Goal: Task Accomplishment & Management: Manage account settings

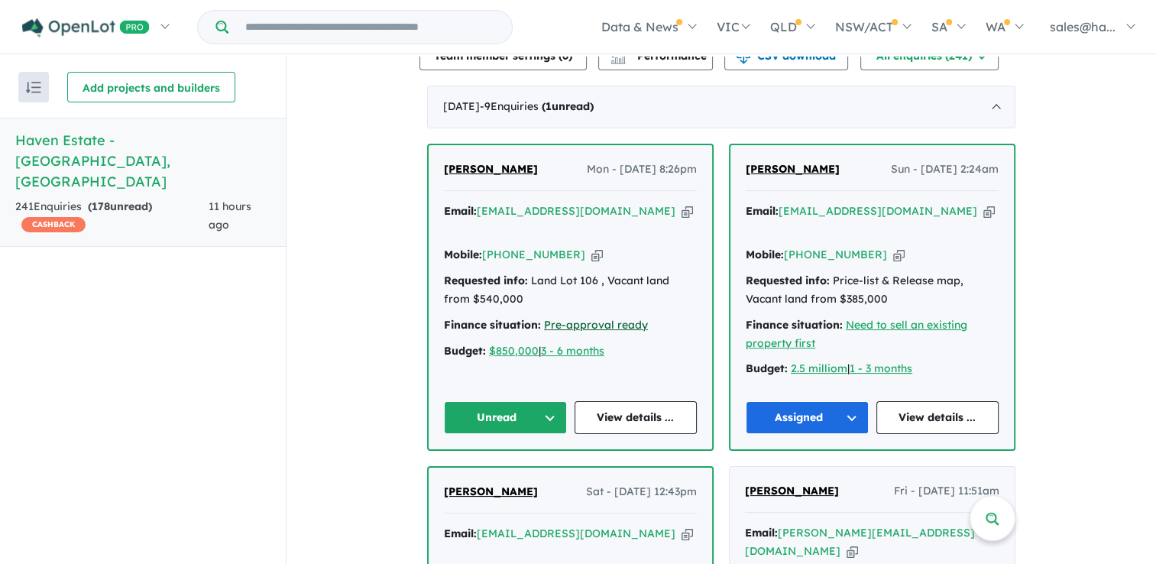
scroll to position [535, 0]
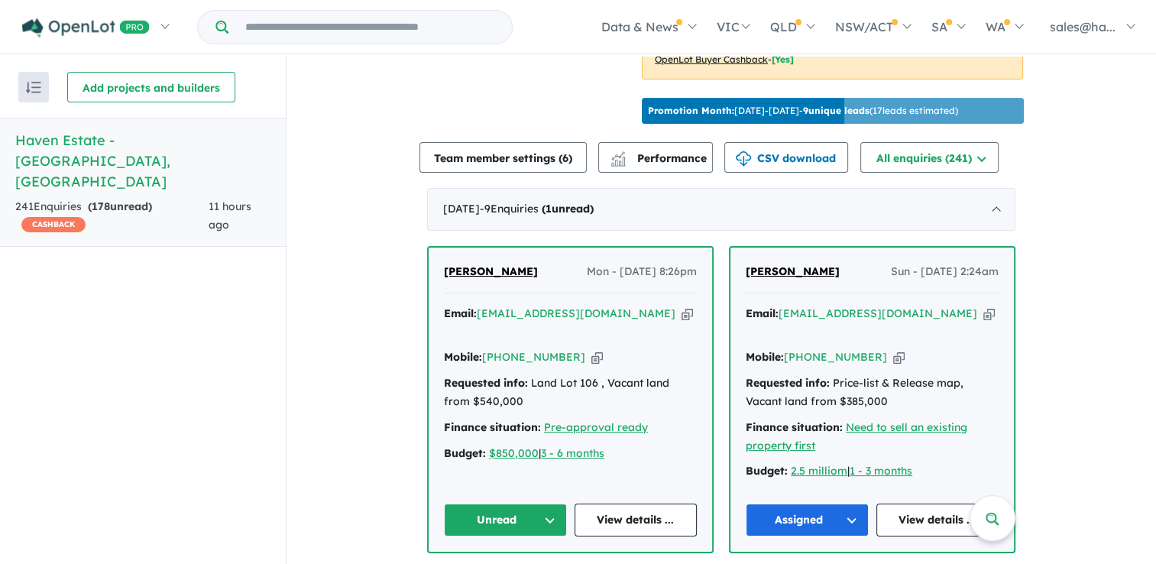
scroll to position [535, 0]
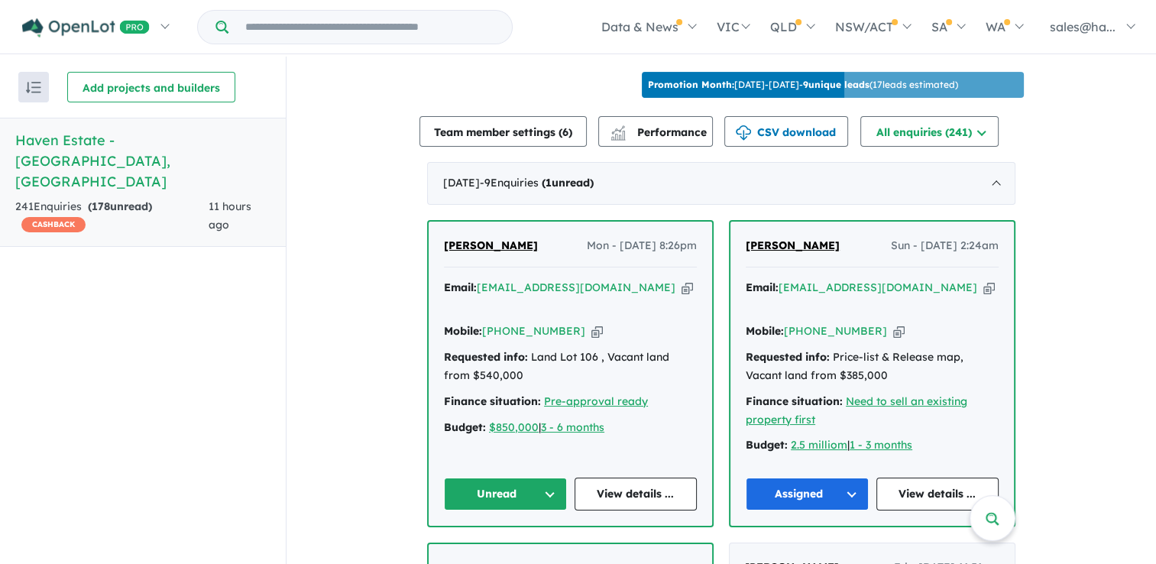
drag, startPoint x: 547, startPoint y: 243, endPoint x: 443, endPoint y: 249, distance: 104.0
click at [444, 249] on div "Katelyn Hutchison Mon - 15/09/2025, 8:26pm" at bounding box center [570, 252] width 253 height 31
drag, startPoint x: 443, startPoint y: 249, endPoint x: 470, endPoint y: 239, distance: 28.5
copy span "[PERSON_NAME]"
click at [591, 323] on icon "button" at bounding box center [596, 331] width 11 height 16
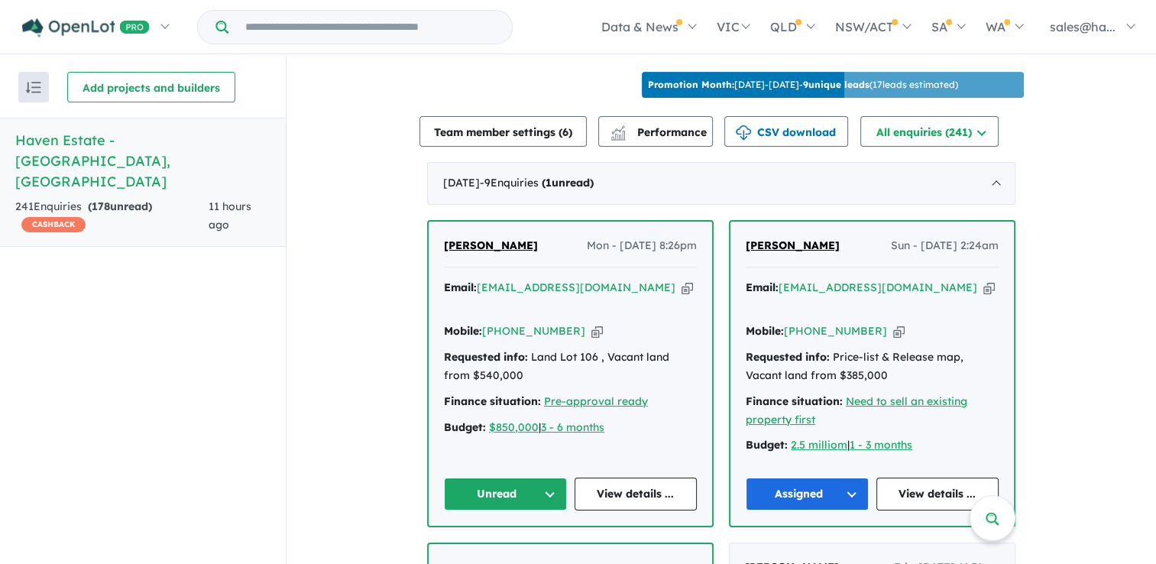
copy span "Katelyn Hutchison"
click at [681, 280] on icon "button" at bounding box center [686, 288] width 11 height 16
copy span "Katelyn Hutchison"
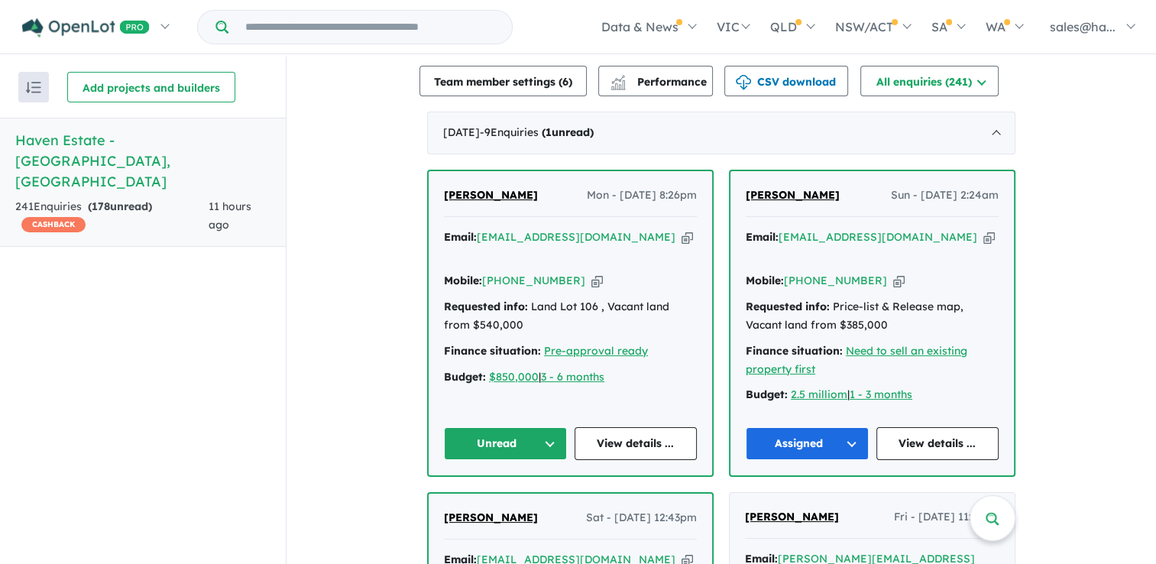
scroll to position [611, 0]
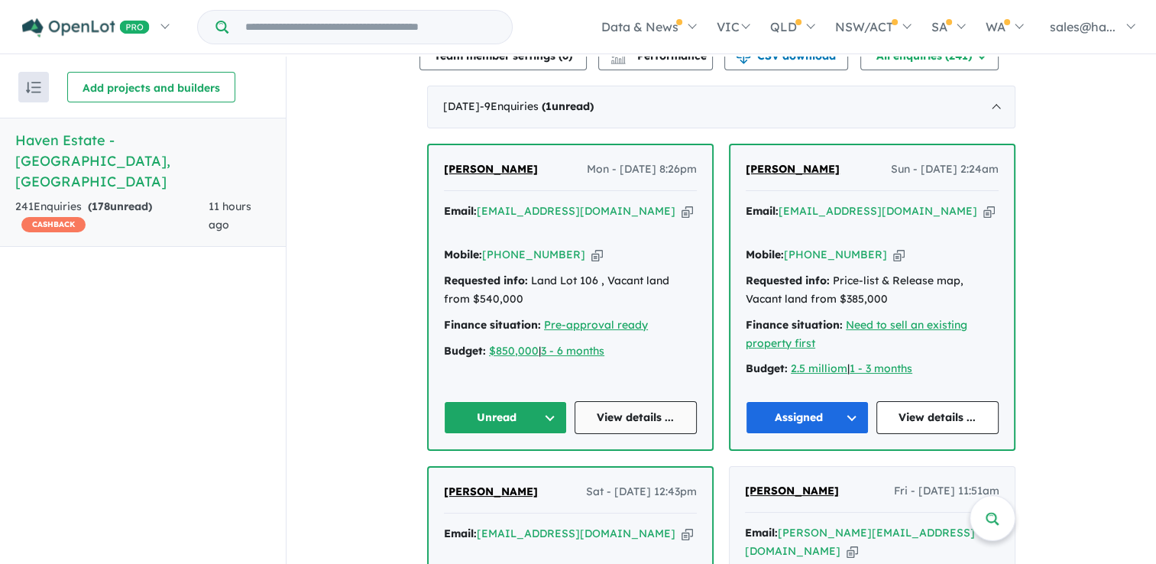
click at [632, 419] on link "View details ..." at bounding box center [635, 417] width 123 height 33
click at [544, 411] on button "Unread" at bounding box center [505, 417] width 123 height 33
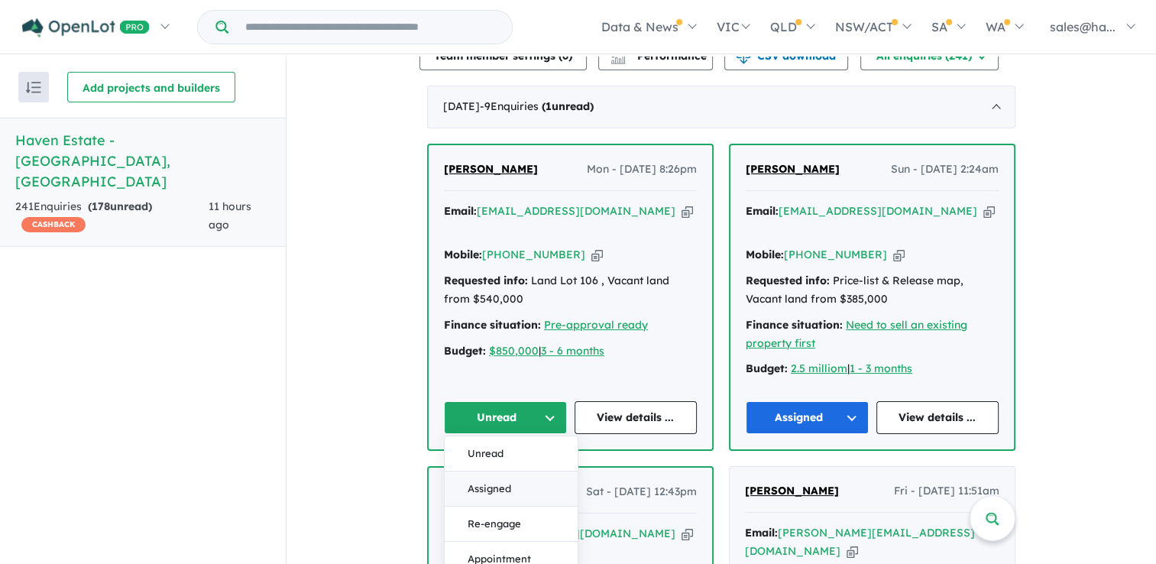
click at [510, 480] on button "Assigned" at bounding box center [510, 488] width 133 height 35
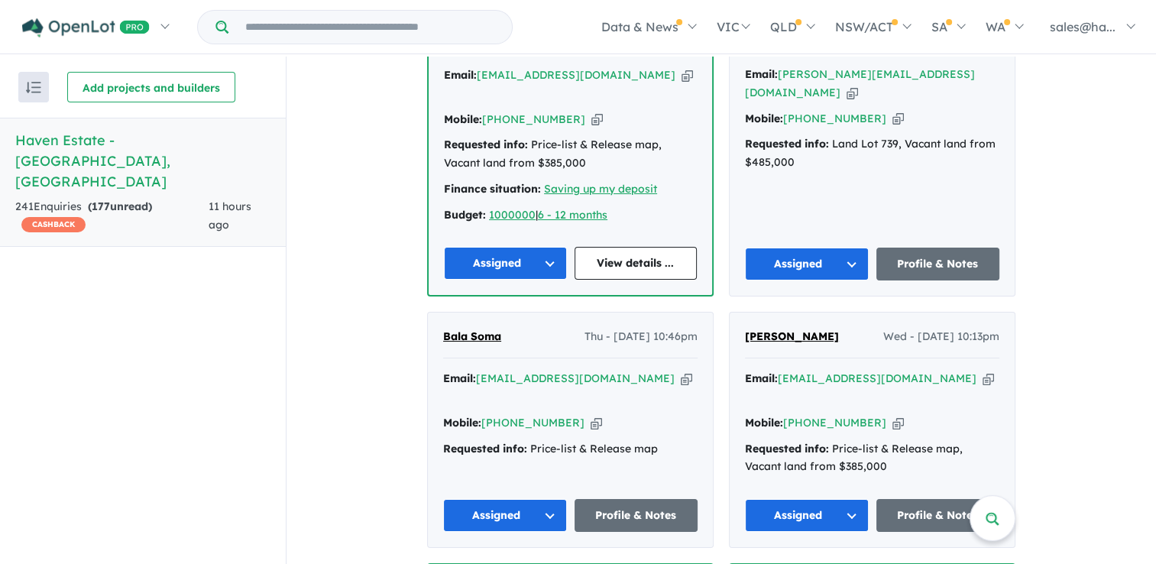
scroll to position [1146, 0]
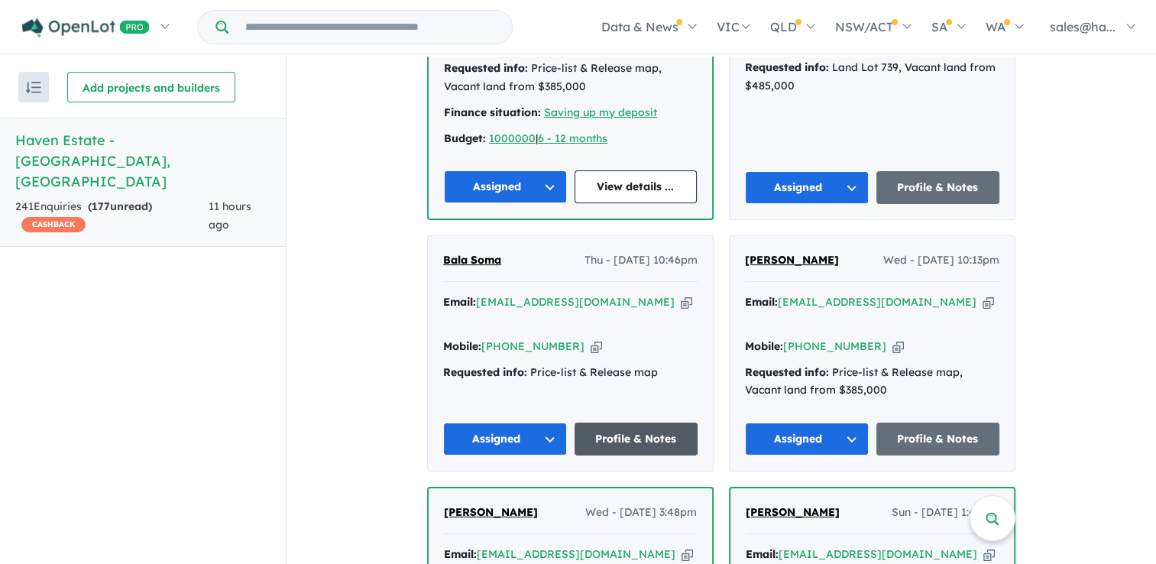
click at [626, 422] on link "Profile & Notes" at bounding box center [636, 438] width 124 height 33
click at [655, 170] on link "View details ..." at bounding box center [635, 186] width 123 height 33
click at [949, 422] on link "Profile & Notes" at bounding box center [938, 438] width 124 height 33
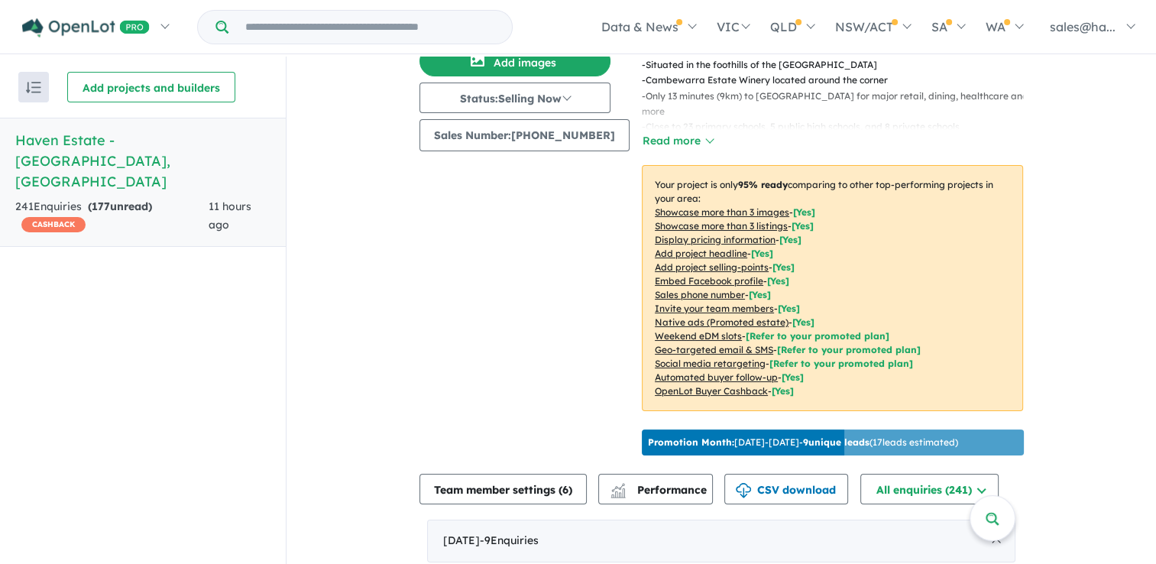
scroll to position [0, 0]
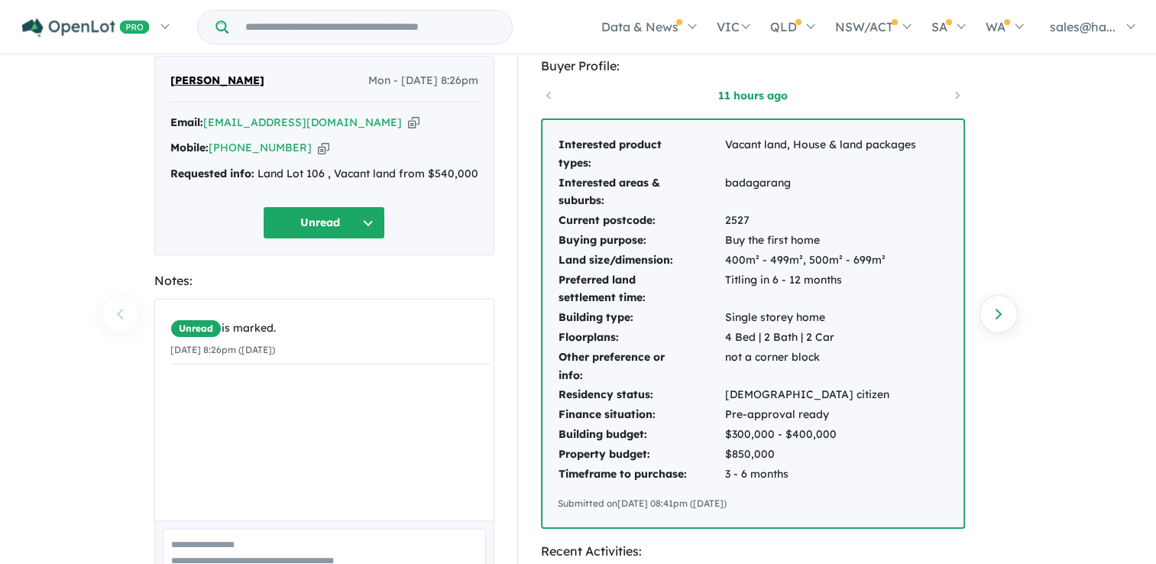
scroll to position [76, 0]
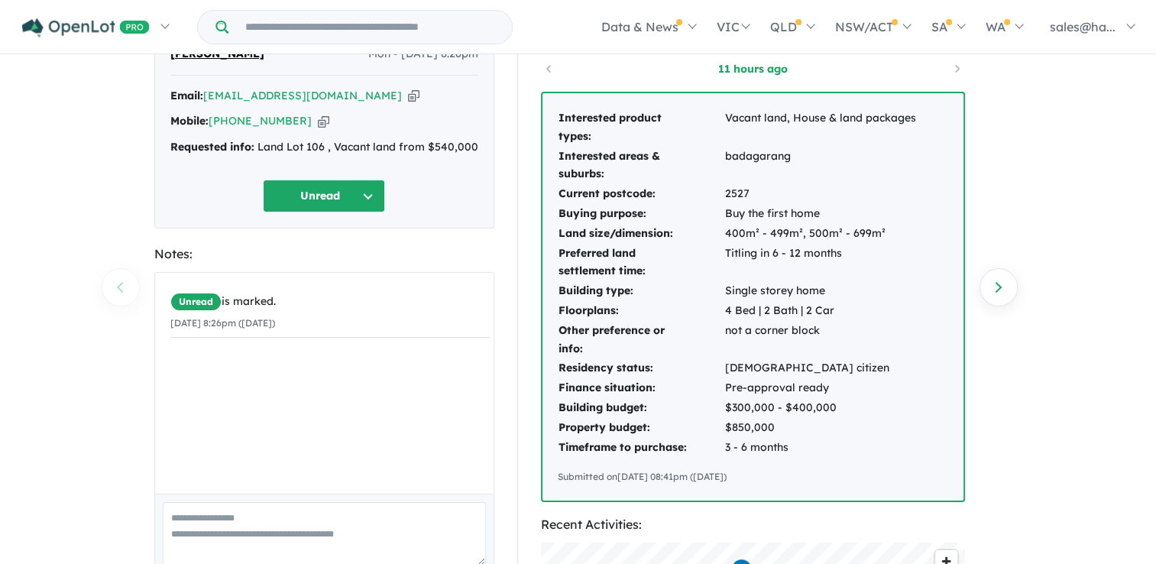
click at [837, 390] on td "Pre-approval ready" at bounding box center [820, 388] width 192 height 20
click at [367, 188] on button "Unread" at bounding box center [324, 195] width 122 height 33
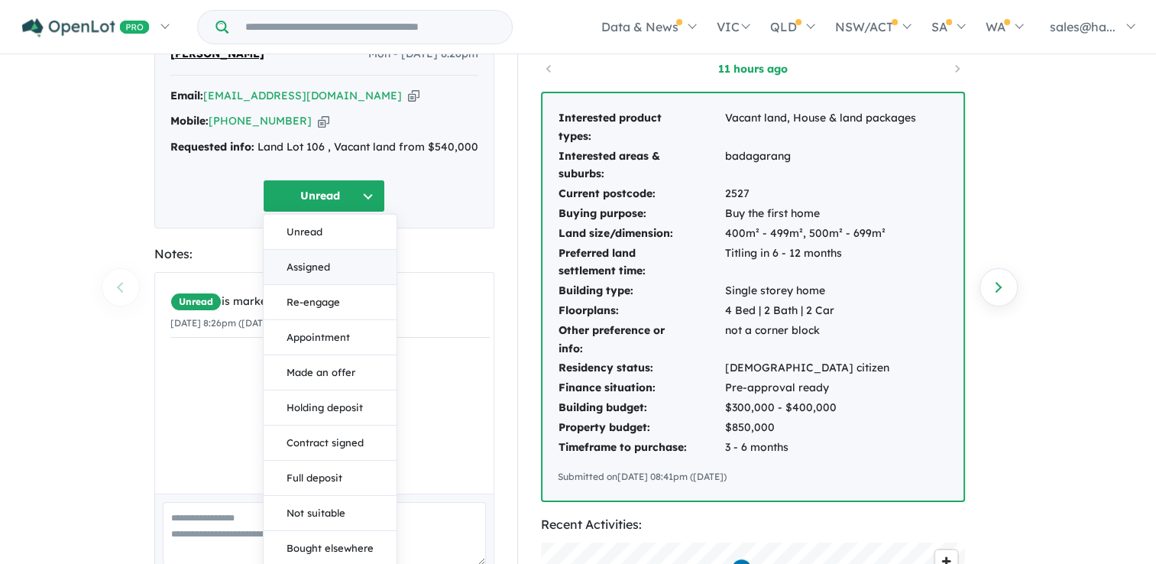
click at [338, 260] on button "Assigned" at bounding box center [329, 267] width 133 height 35
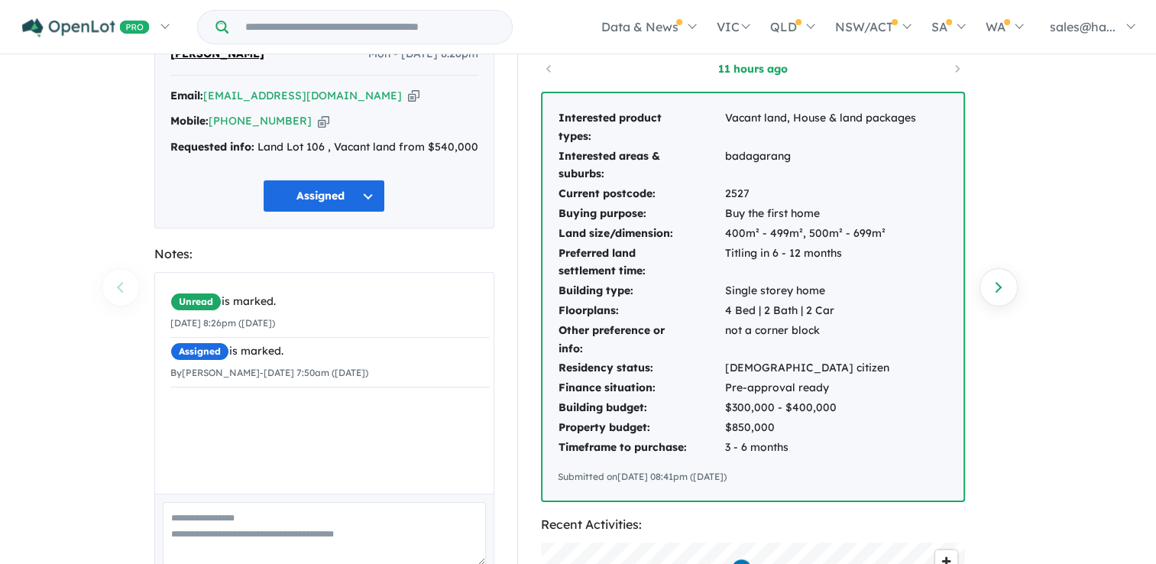
scroll to position [0, 0]
